Goal: Task Accomplishment & Management: Manage account settings

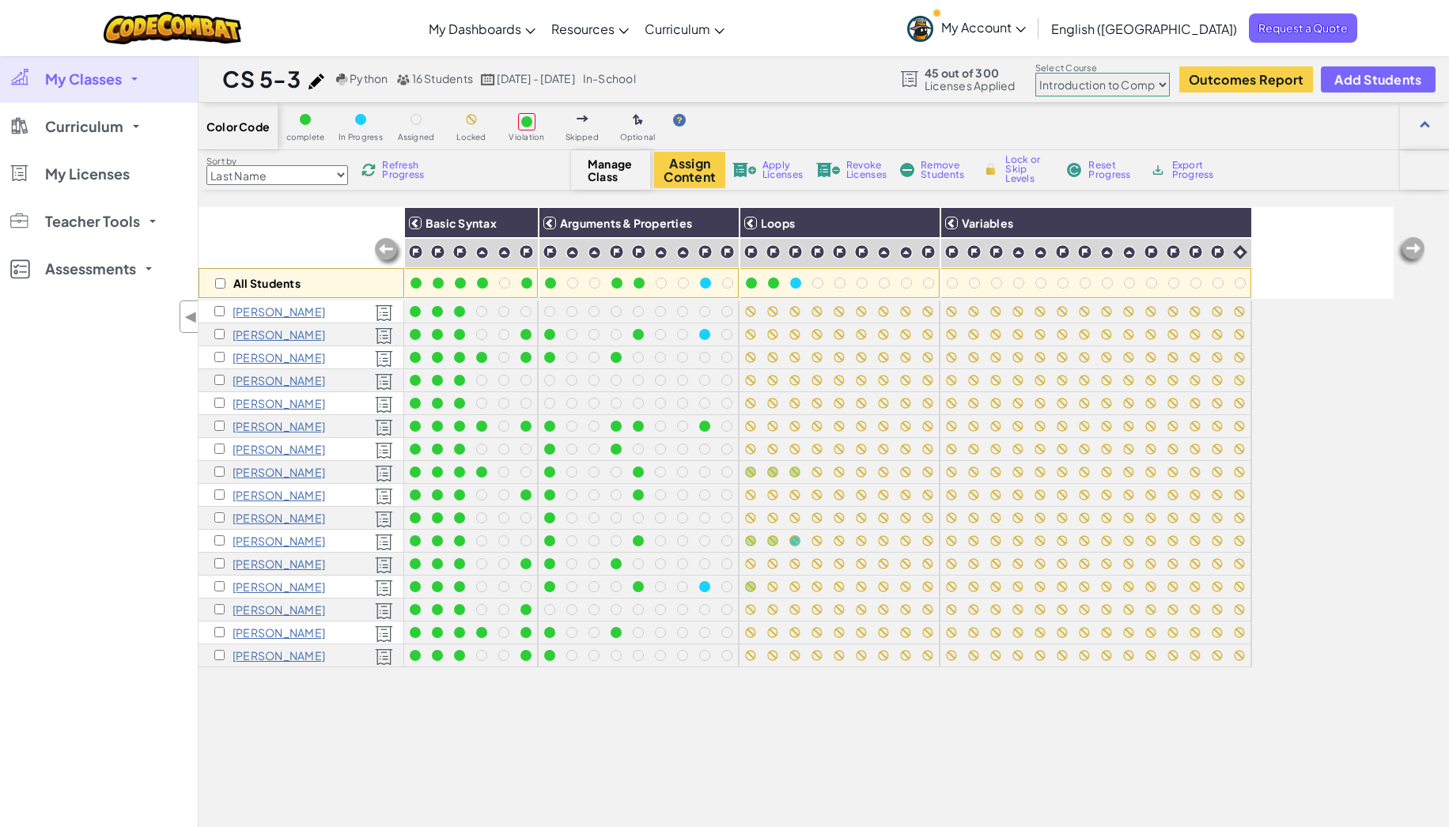
select select "560f1a9f22961295f9427742"
click at [119, 80] on span "My Classes" at bounding box center [83, 79] width 77 height 14
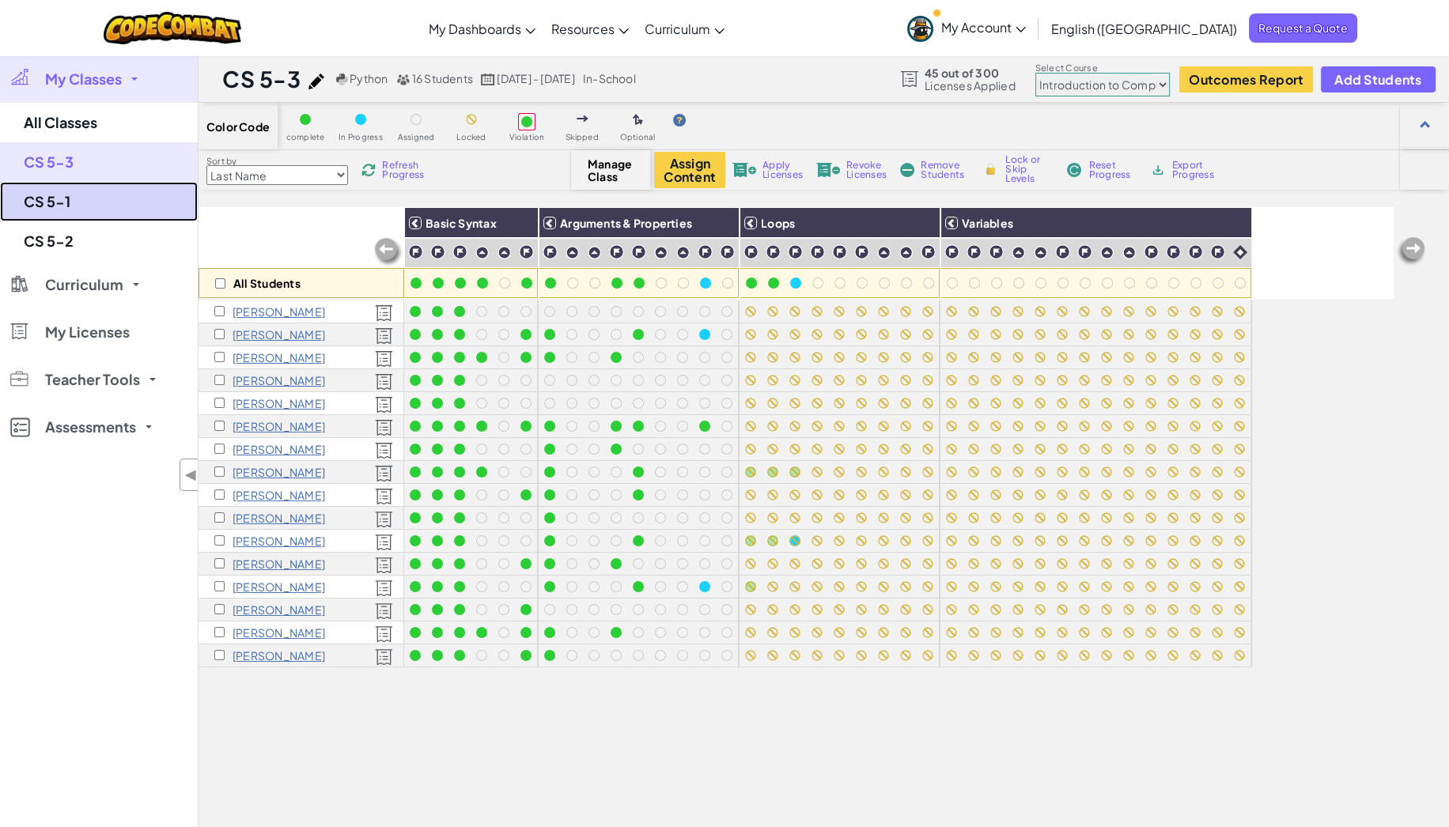
click at [97, 206] on link "CS 5-1" at bounding box center [99, 202] width 198 height 40
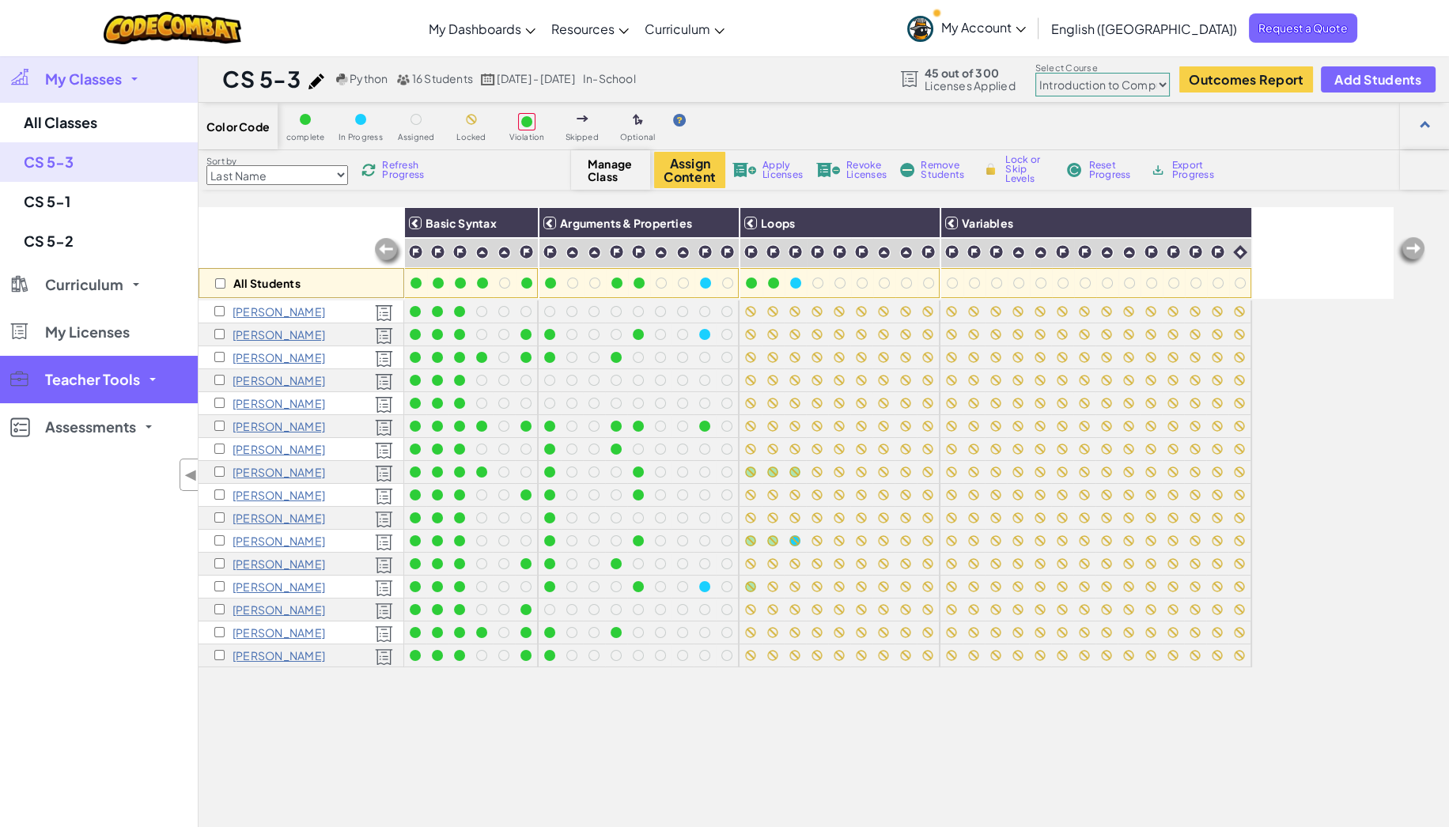
select select "560f1a9f22961295f9427742"
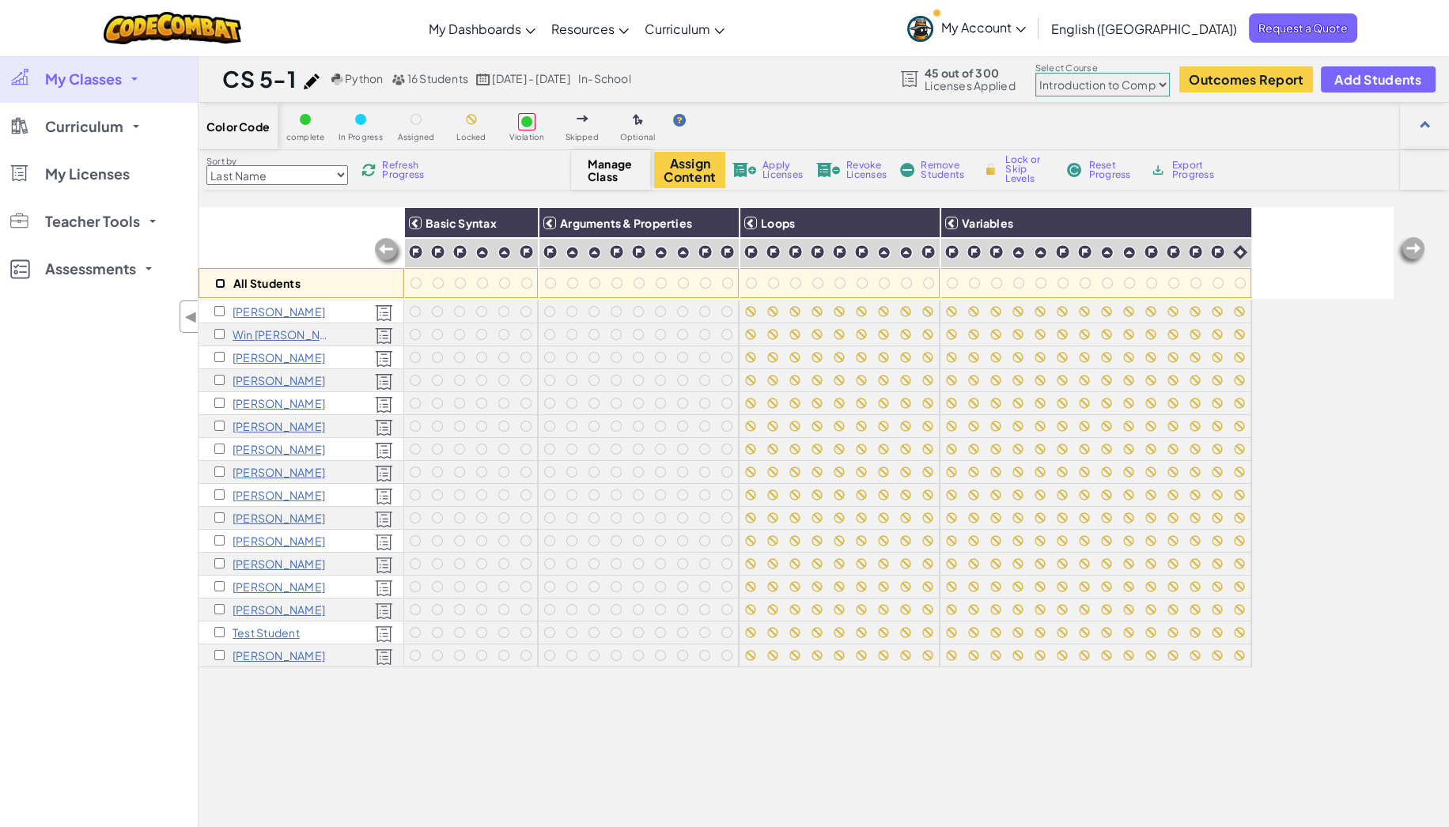
click at [220, 278] on input "checkbox" at bounding box center [220, 283] width 10 height 10
checkbox input "true"
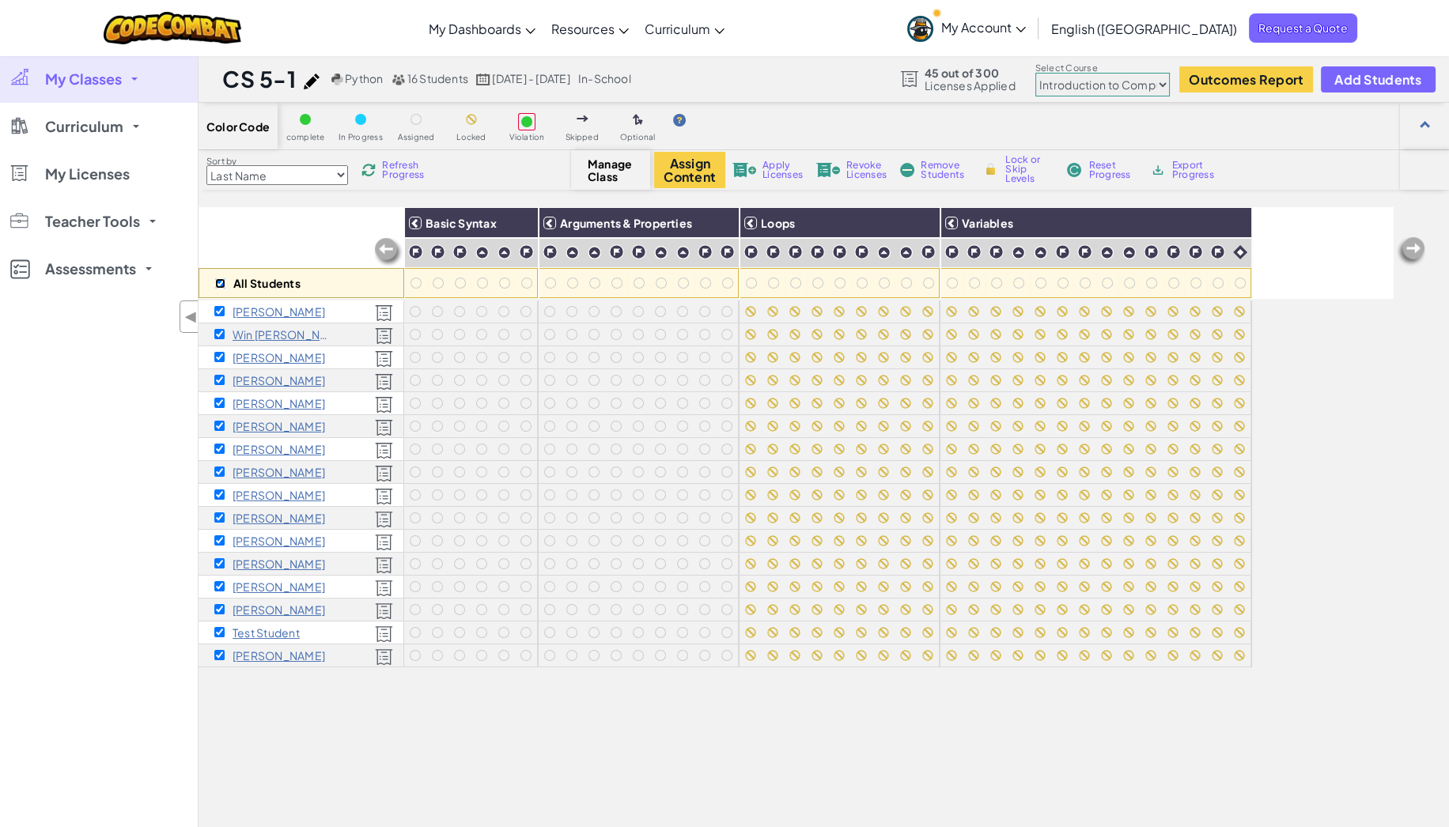
checkbox input "true"
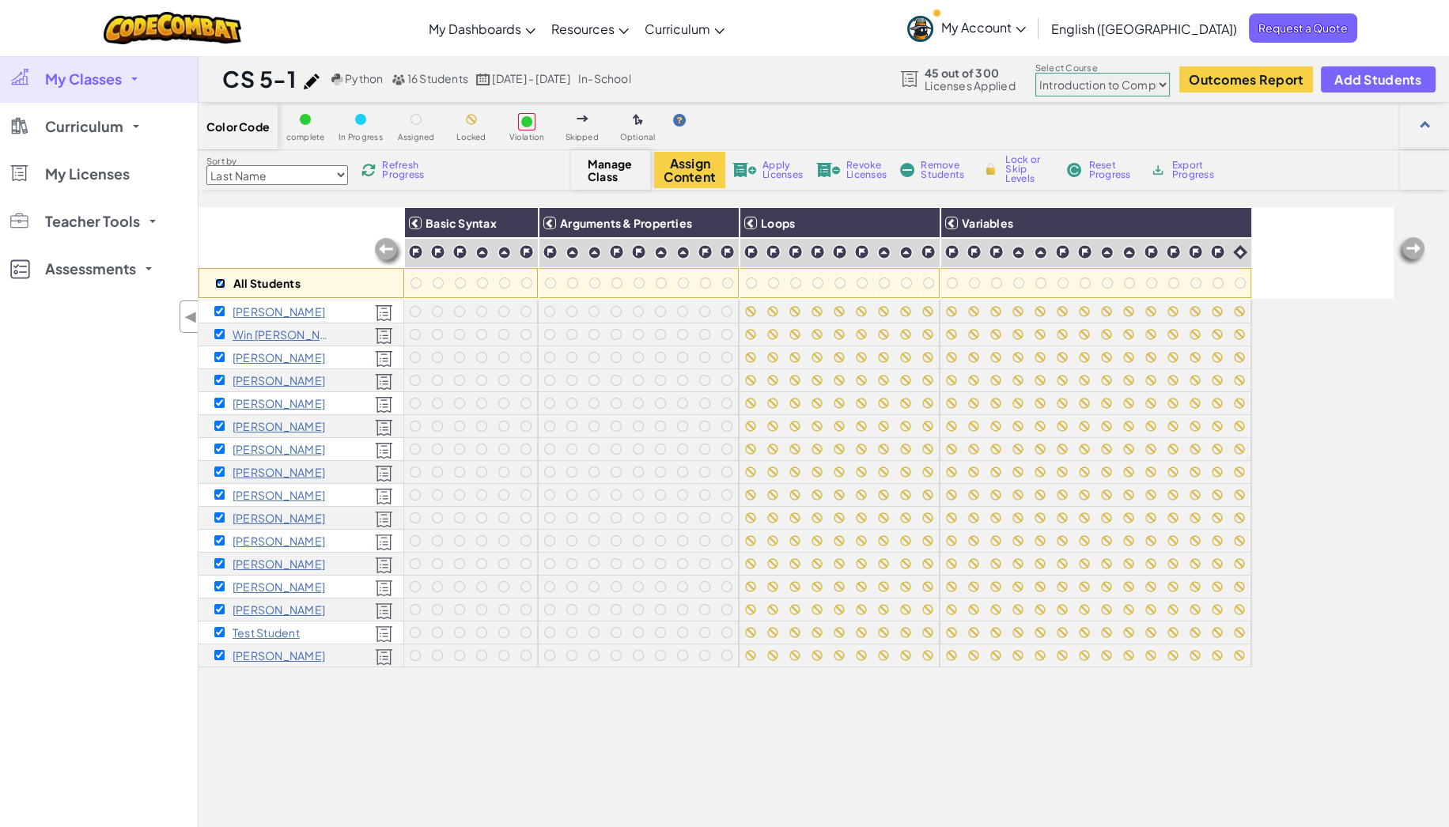
checkbox input "true"
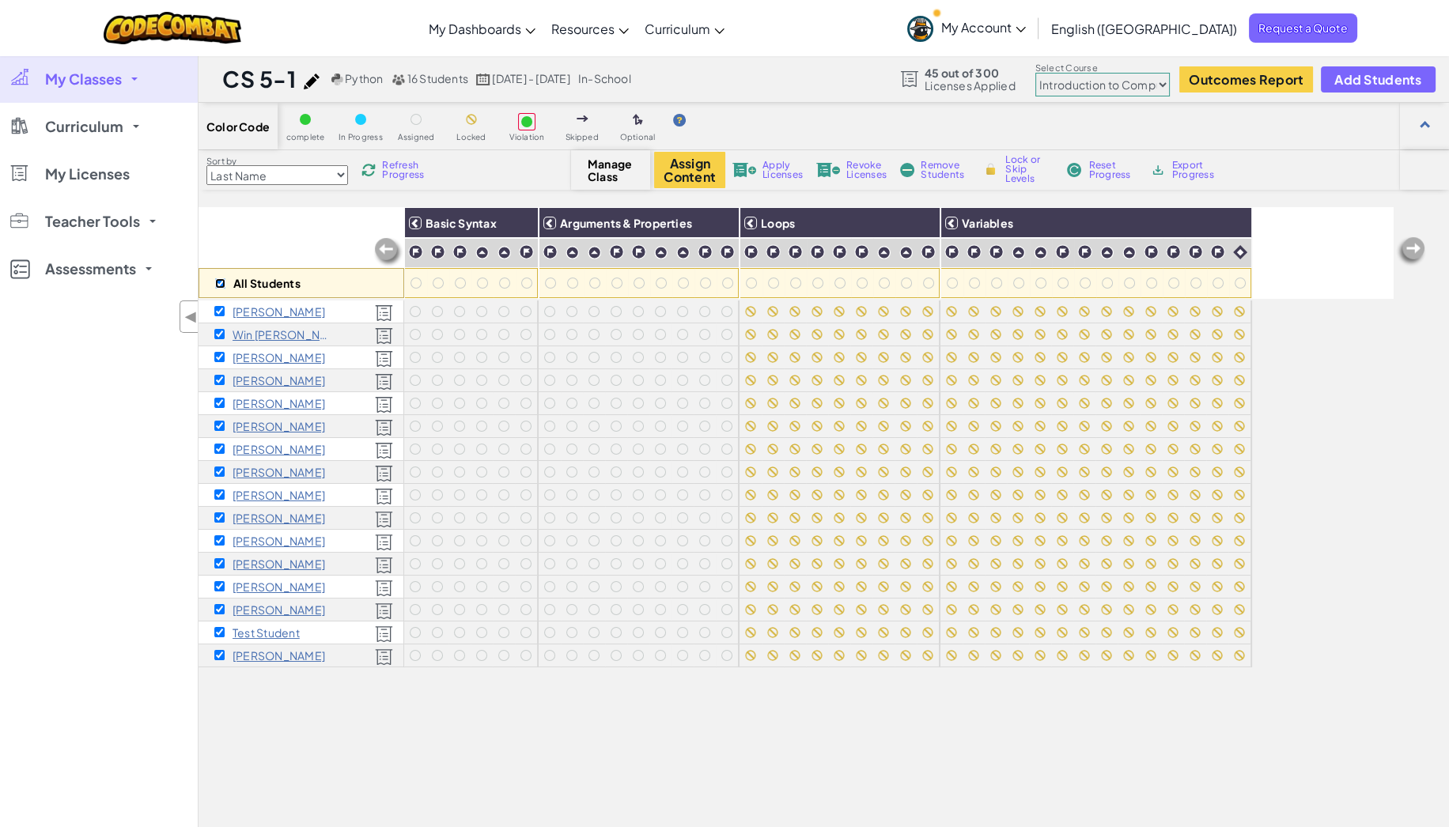
checkbox input "true"
click at [724, 218] on img at bounding box center [722, 223] width 28 height 24
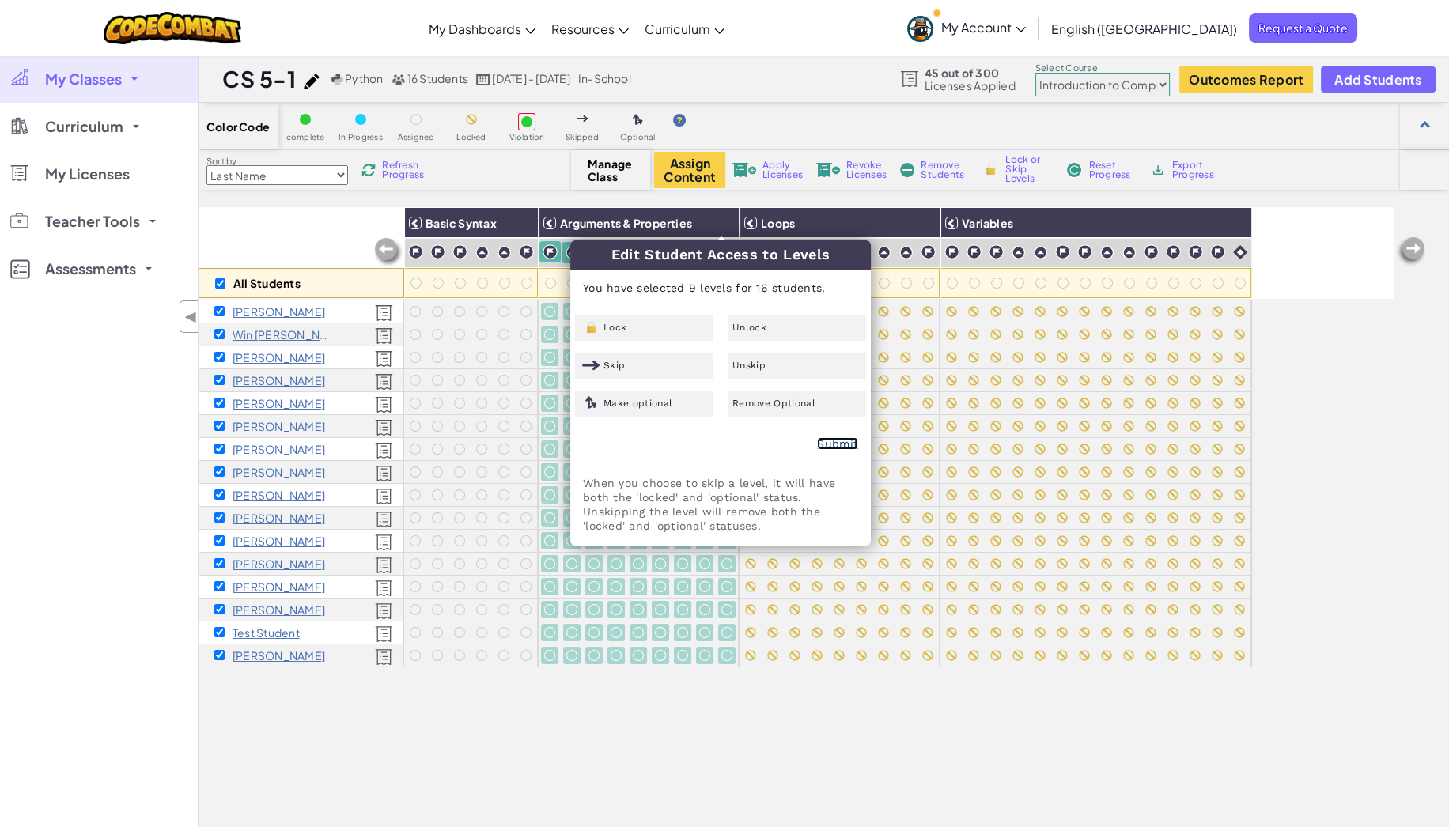
click at [839, 448] on link "Submit" at bounding box center [837, 443] width 41 height 13
checkbox input "false"
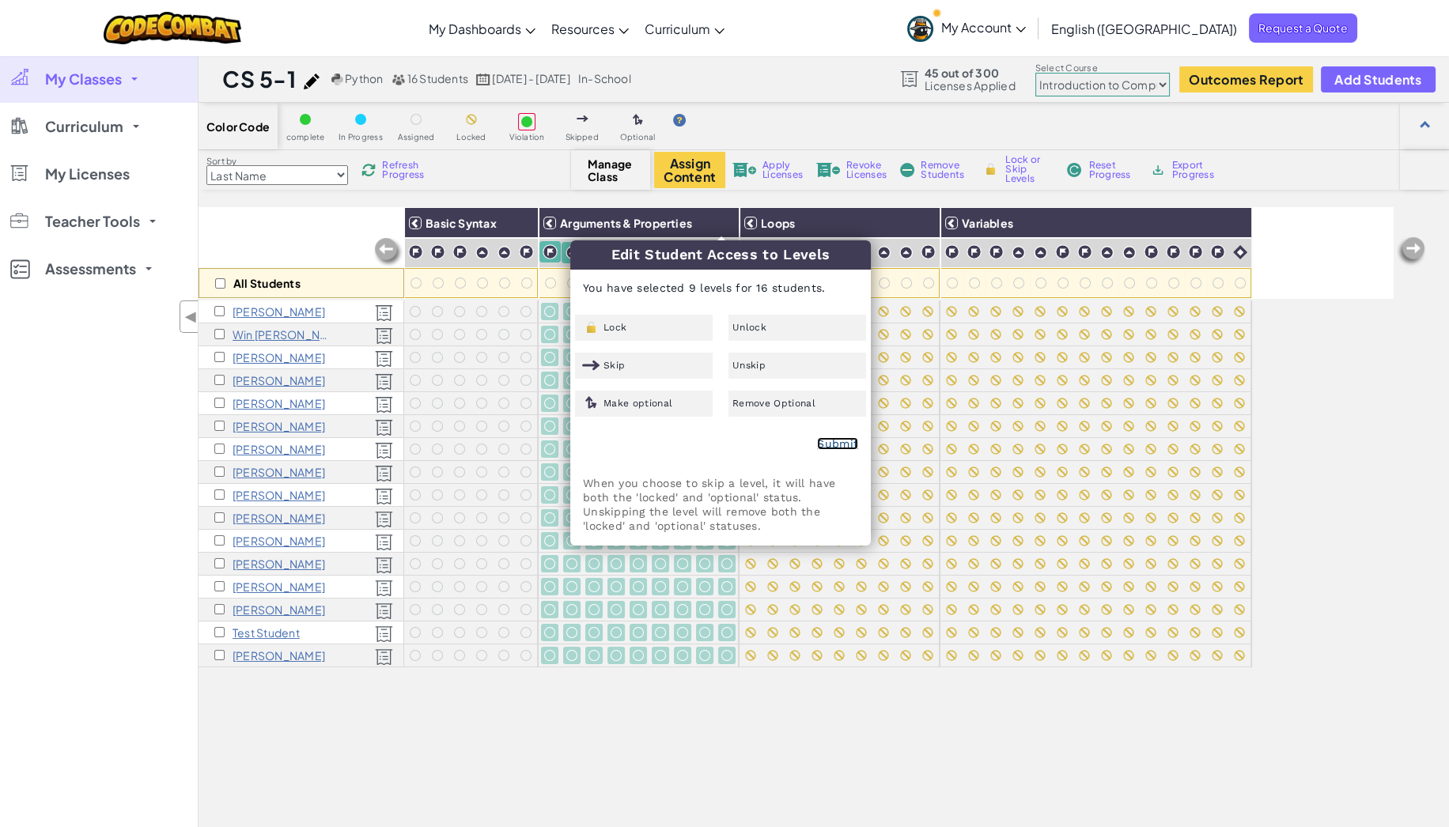
checkbox input "false"
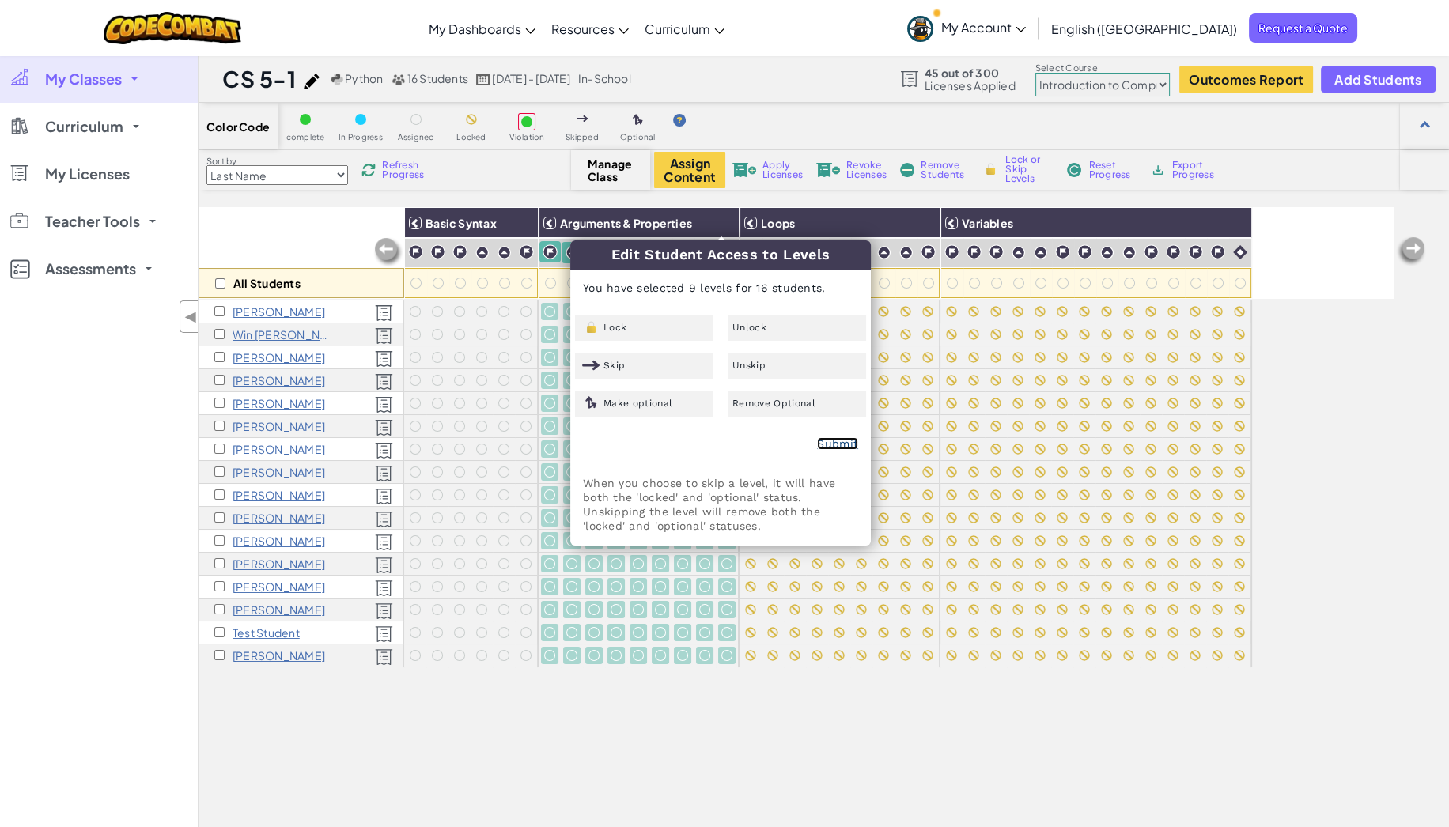
checkbox input "false"
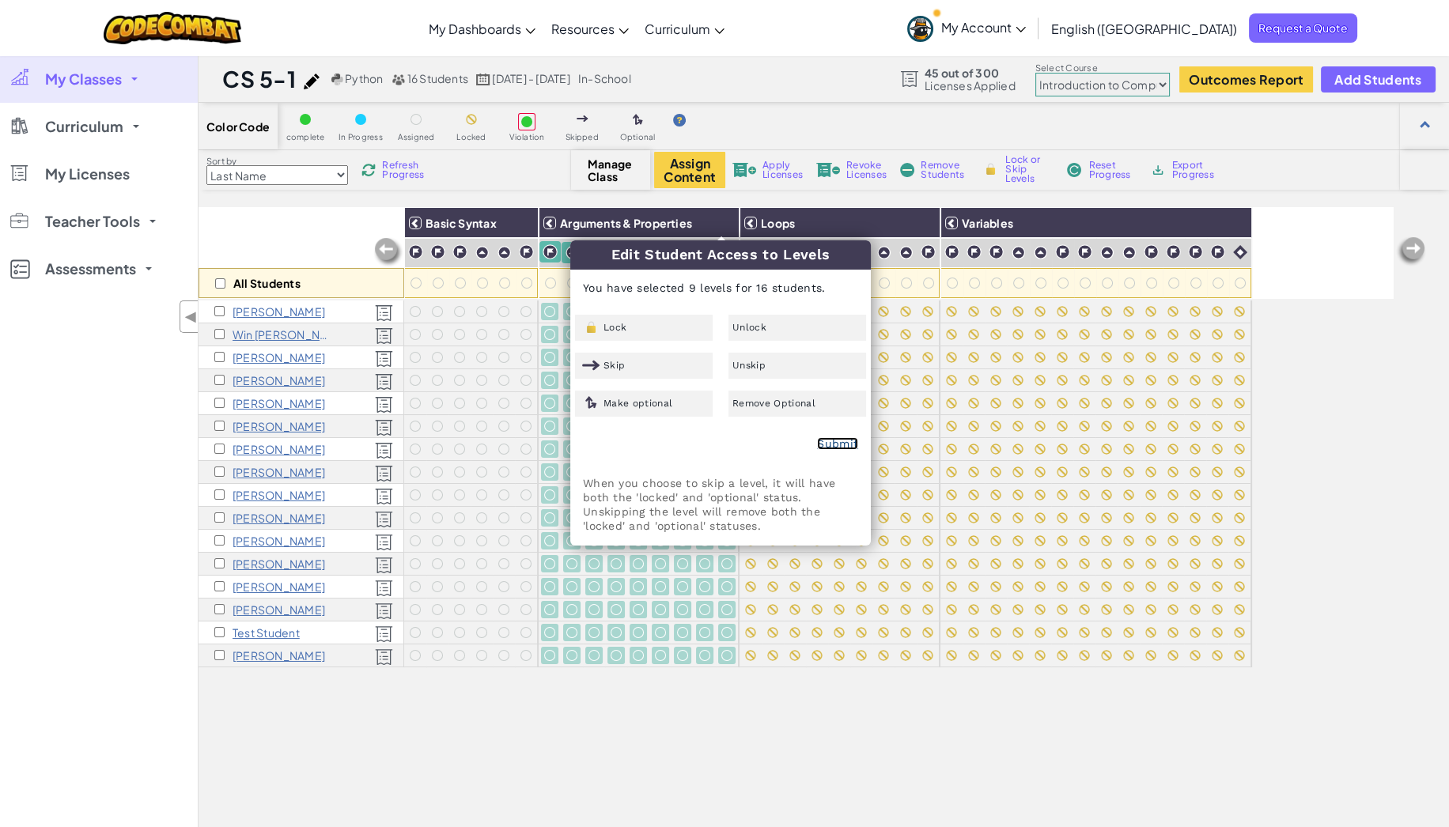
checkbox input "false"
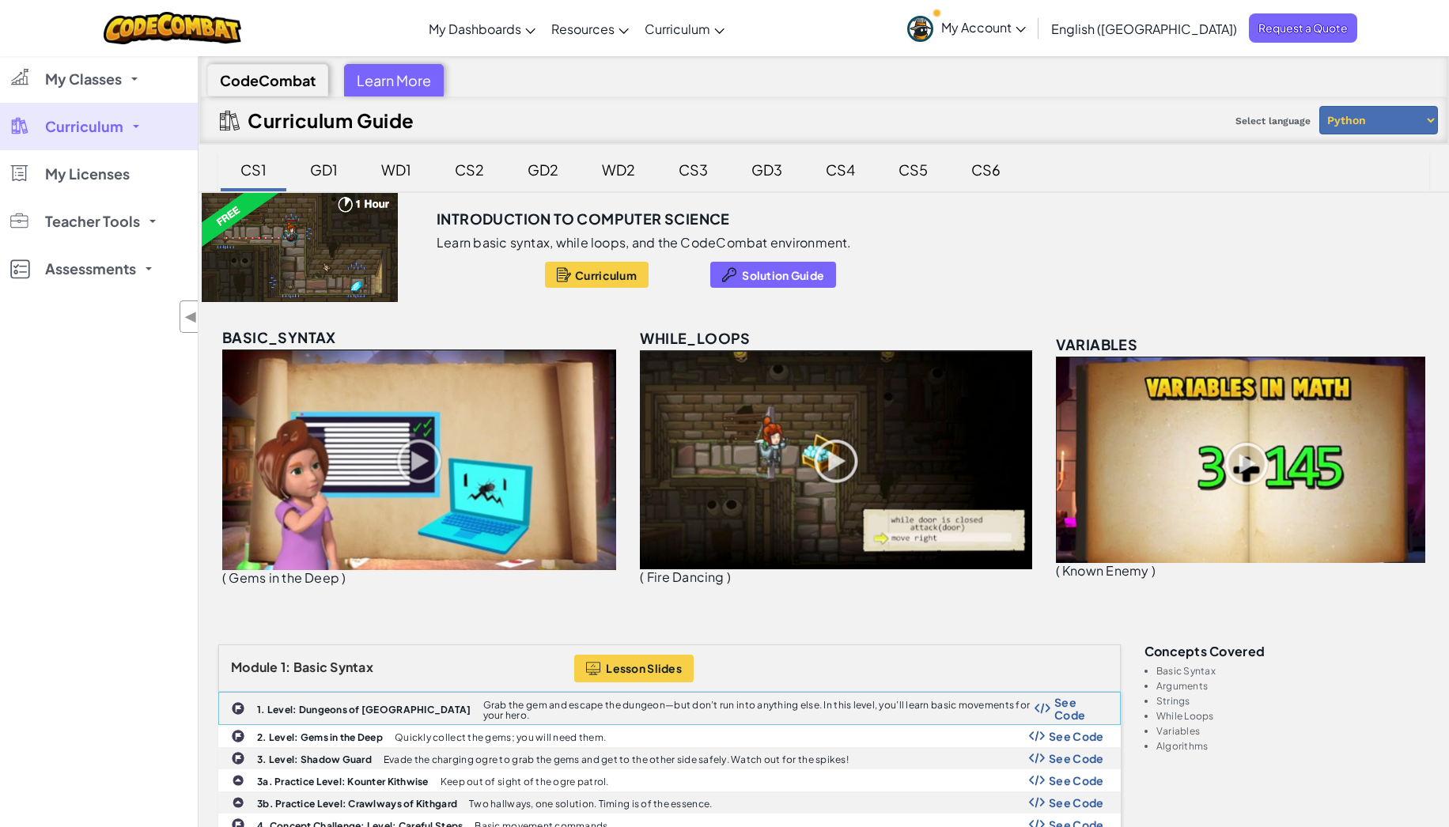
scroll to position [33, 0]
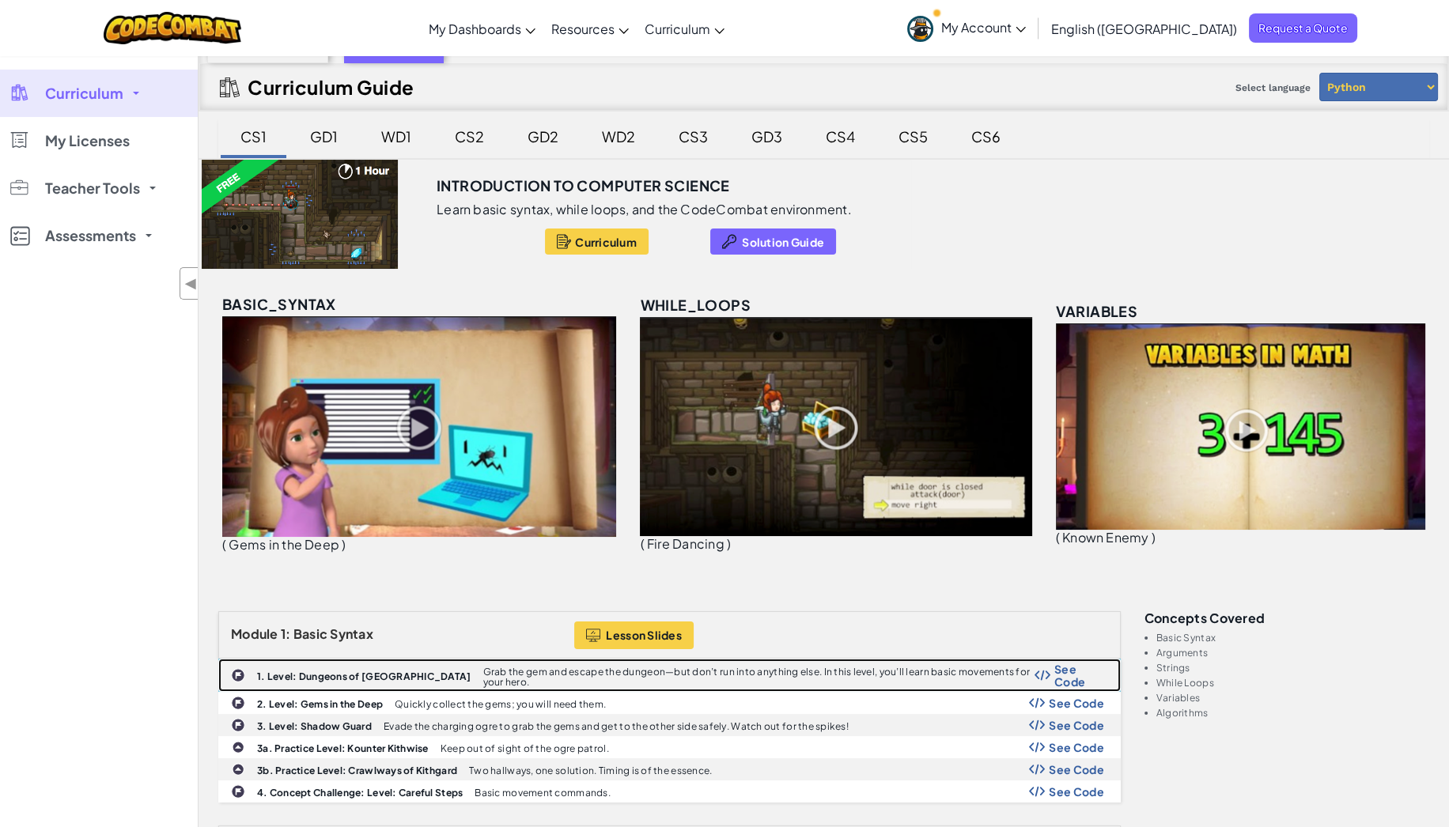
click at [322, 671] on b "1. Level: Dungeons of [GEOGRAPHIC_DATA]" at bounding box center [364, 677] width 214 height 12
